Goal: Find specific page/section: Find specific page/section

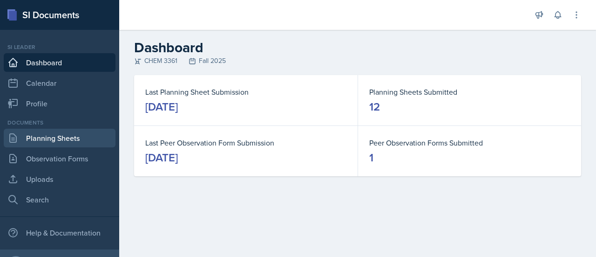
click at [79, 144] on link "Planning Sheets" at bounding box center [60, 138] width 112 height 19
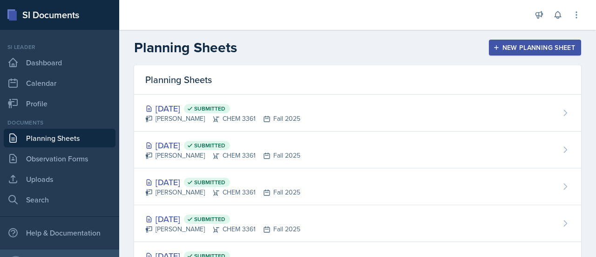
click at [79, 144] on link "Planning Sheets" at bounding box center [60, 138] width 112 height 19
click at [75, 151] on link "Observation Forms" at bounding box center [60, 158] width 112 height 19
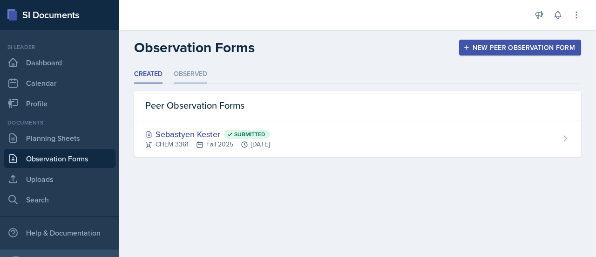
click at [187, 72] on li "Observed" at bounding box center [191, 74] width 34 height 18
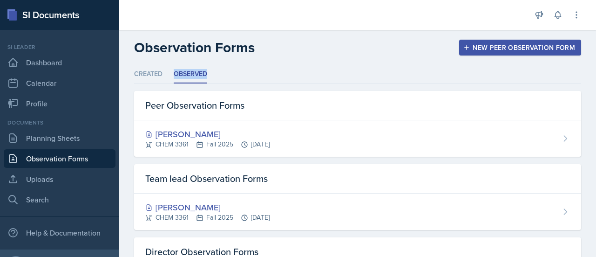
click at [187, 72] on li "Observed" at bounding box center [191, 74] width 34 height 18
click at [66, 149] on div "Documents Planning Sheets Observation Forms Uploads Search" at bounding box center [60, 163] width 112 height 90
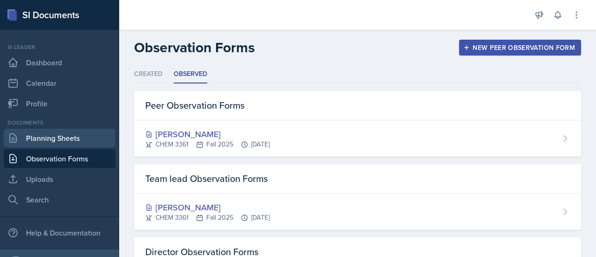
click at [44, 133] on link "Planning Sheets" at bounding box center [60, 138] width 112 height 19
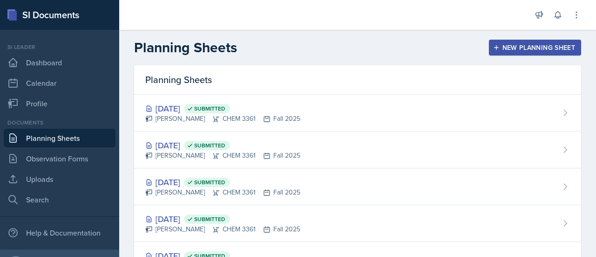
click at [44, 133] on link "Planning Sheets" at bounding box center [60, 138] width 112 height 19
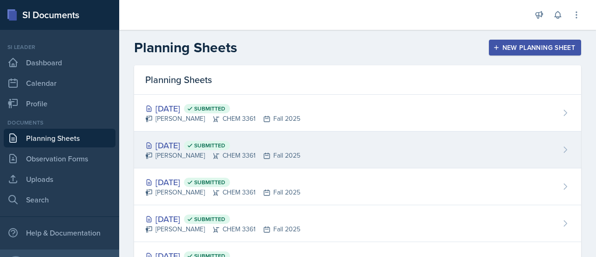
click at [322, 139] on div "[DATE] Submitted [PERSON_NAME] CHEM 3361 Fall 2025" at bounding box center [357, 149] width 447 height 37
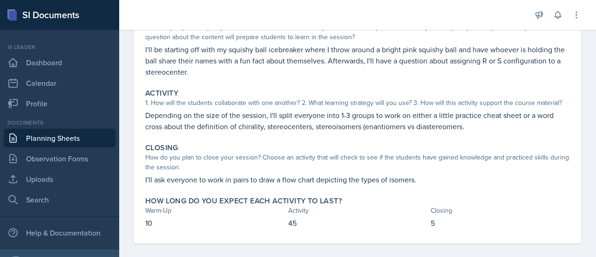
scroll to position [117, 0]
